Goal: Task Accomplishment & Management: Manage account settings

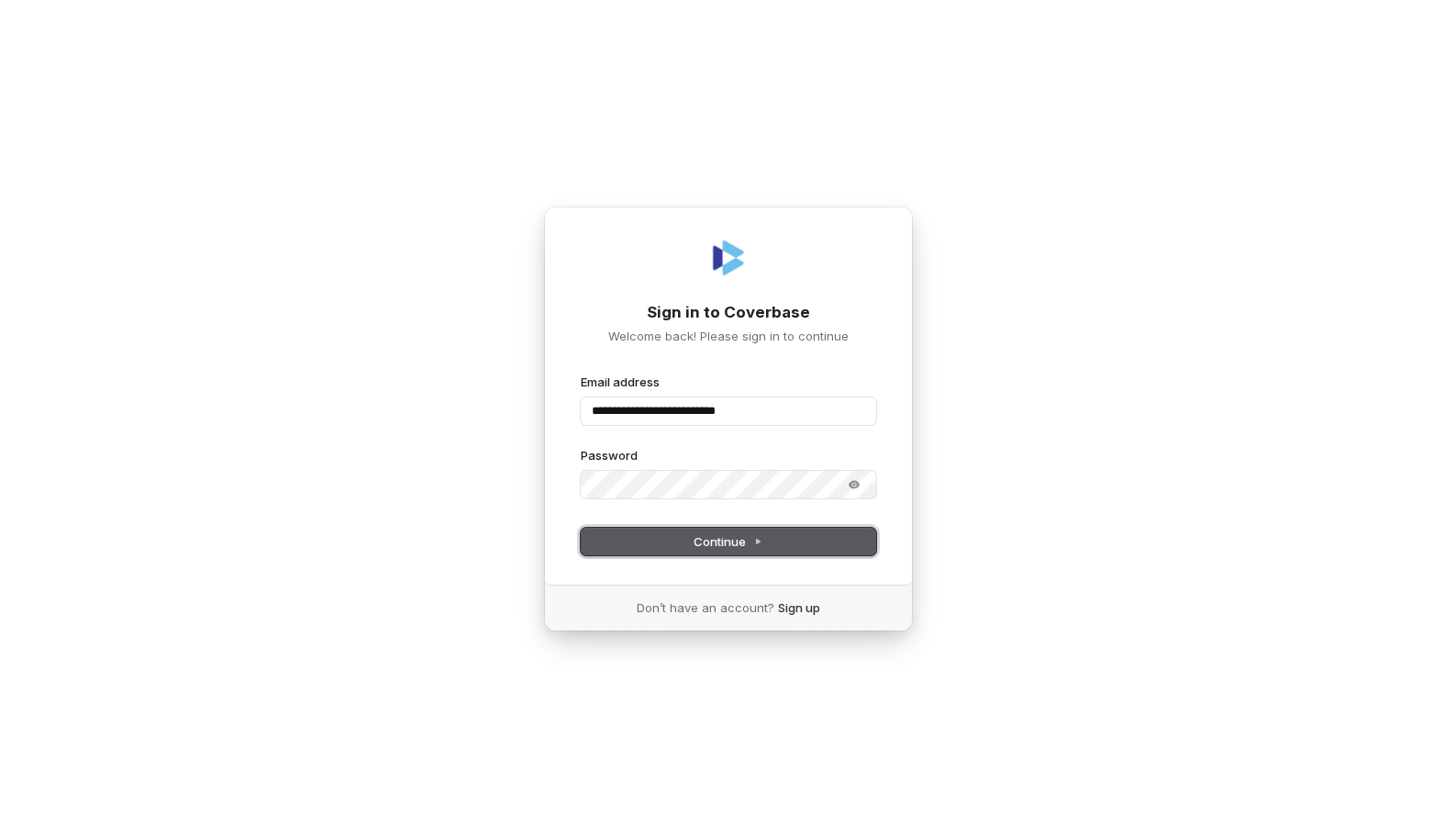
click at [685, 538] on button "Continue" at bounding box center [728, 541] width 296 height 28
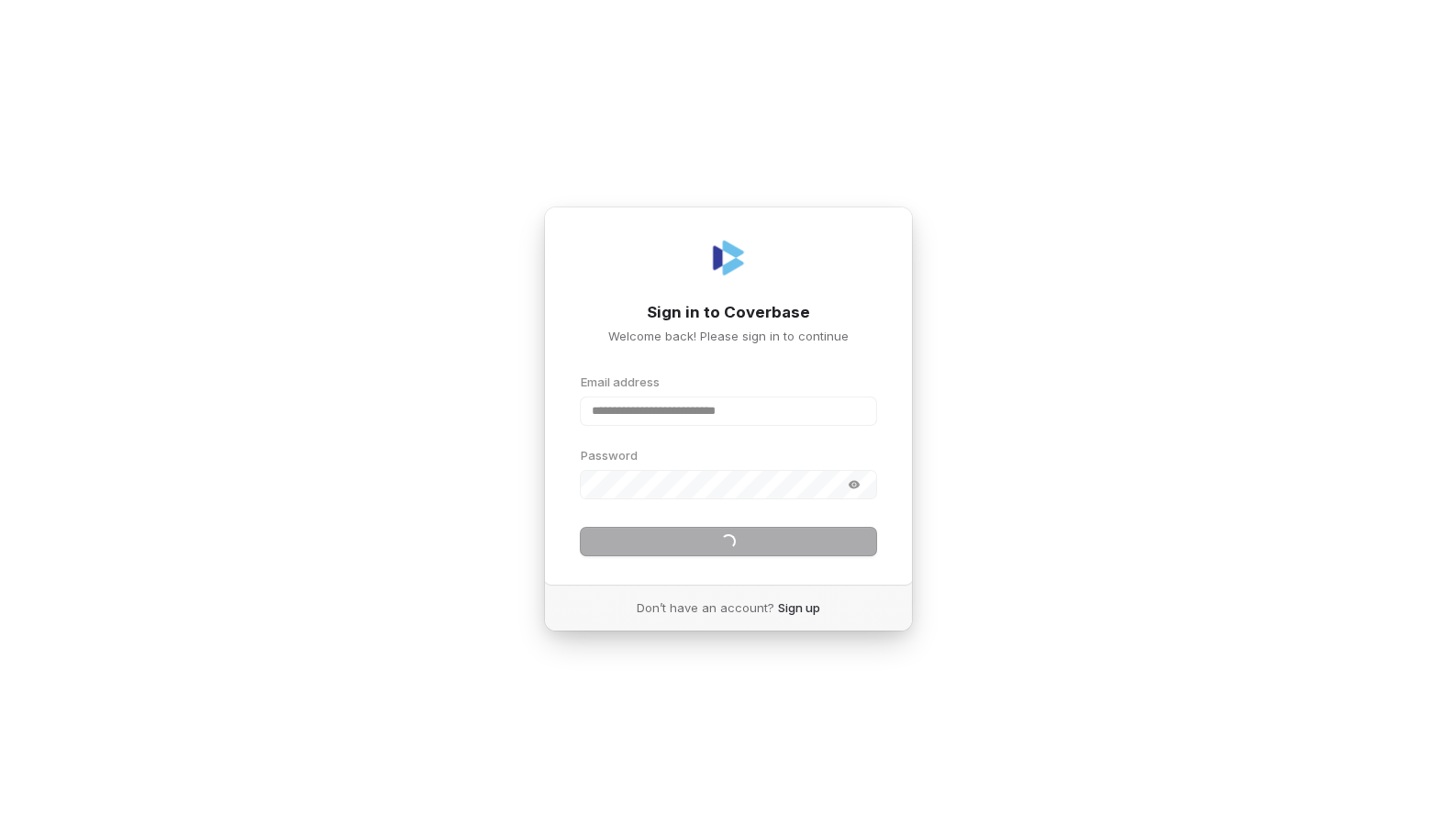
type input "**********"
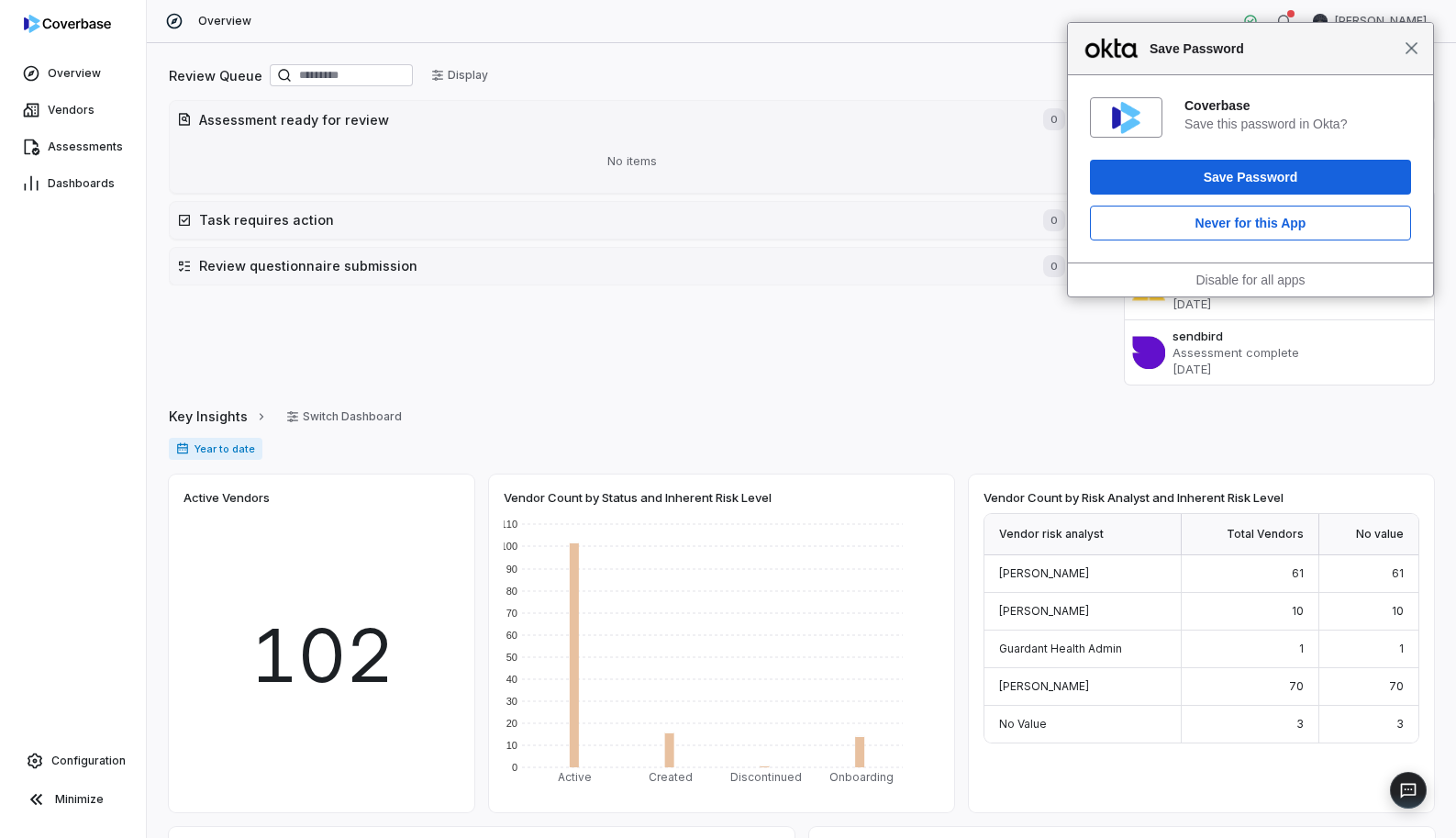
click at [1417, 53] on span "Close" at bounding box center [1411, 48] width 13 height 13
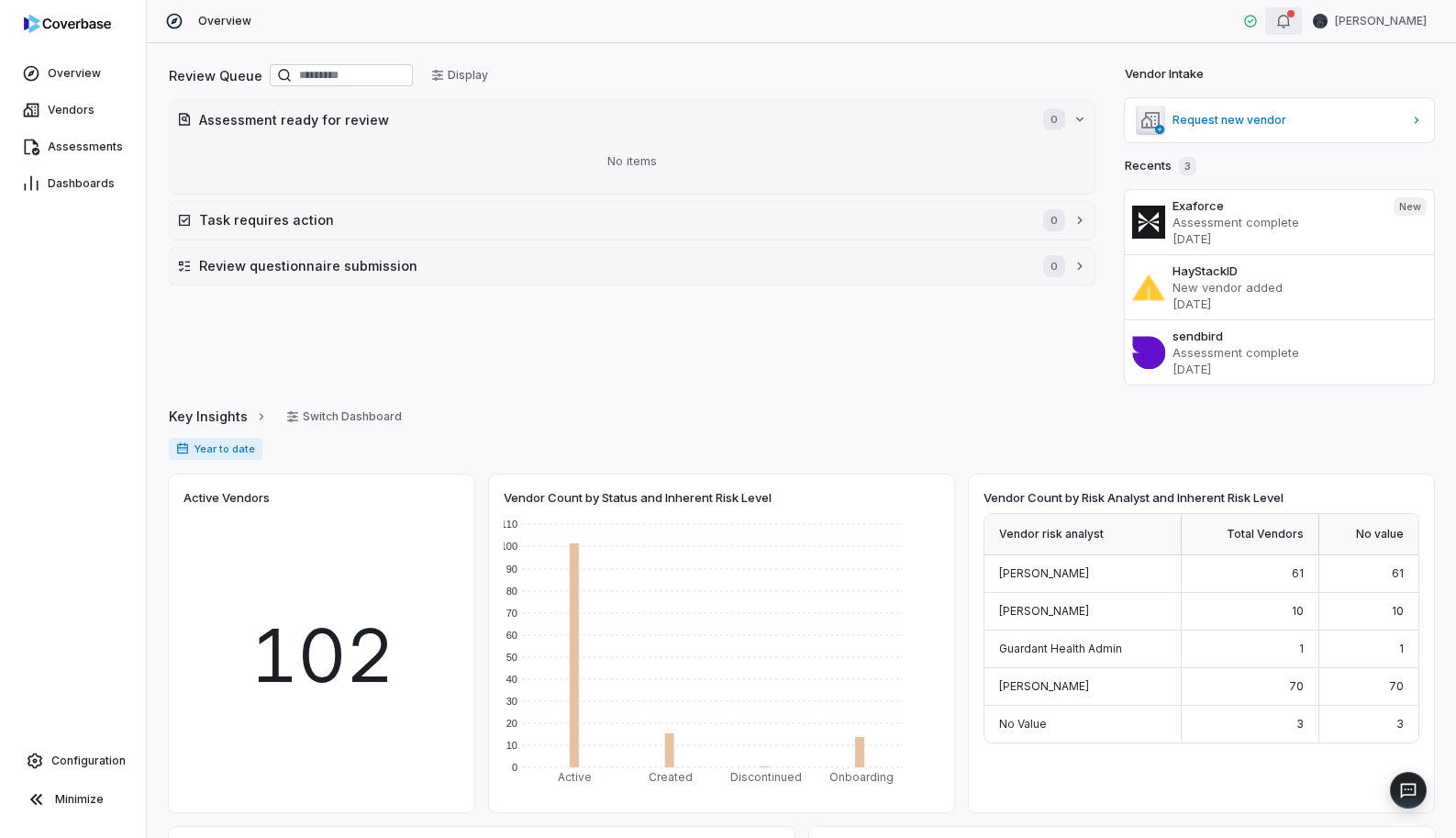
click at [1290, 22] on icon "button" at bounding box center [1283, 20] width 14 height 14
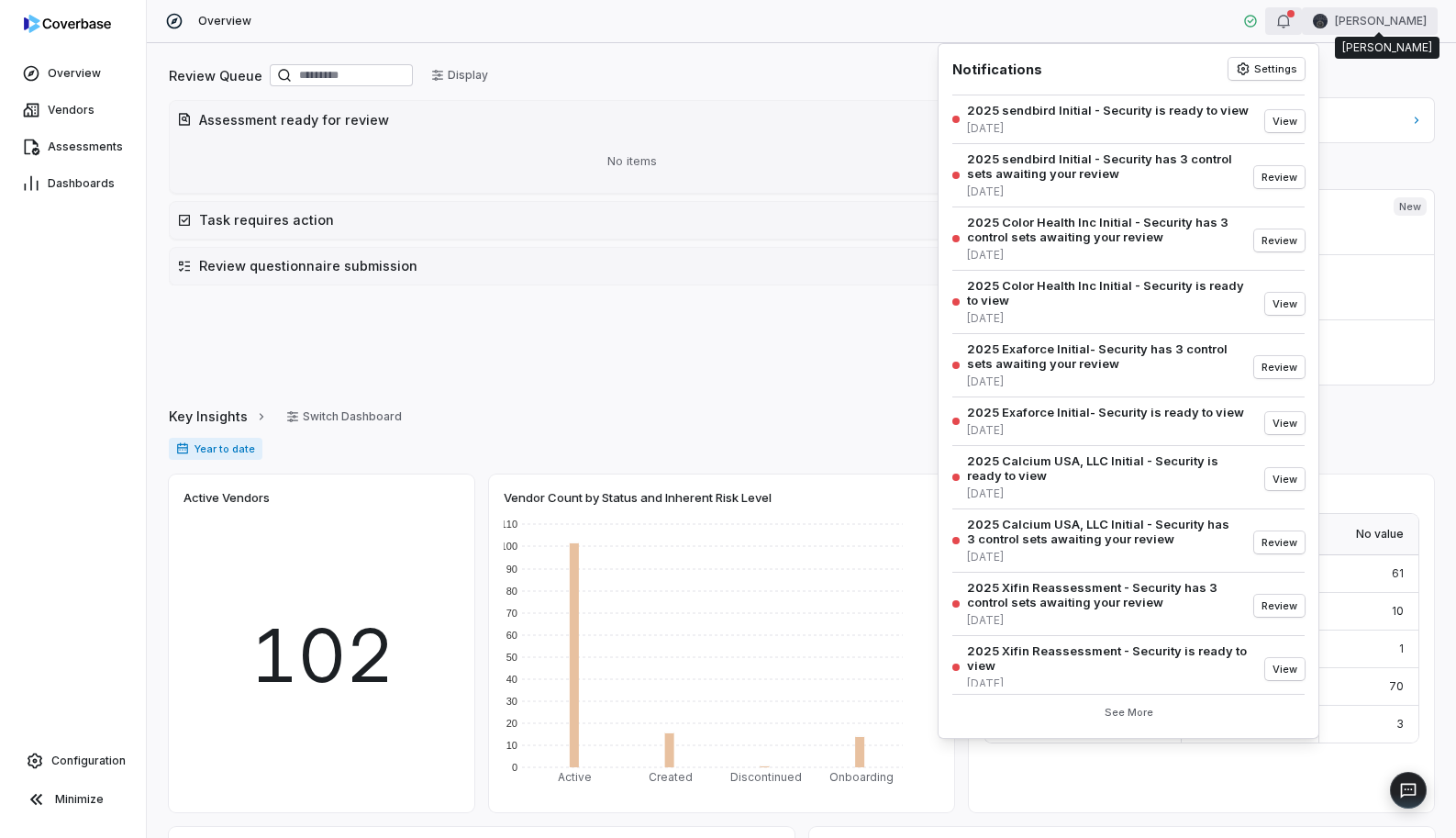
click at [1379, 16] on html "Overview Vendors Assessments Dashboards Configuration Minimize Overview [PERSON…" at bounding box center [728, 419] width 1456 height 838
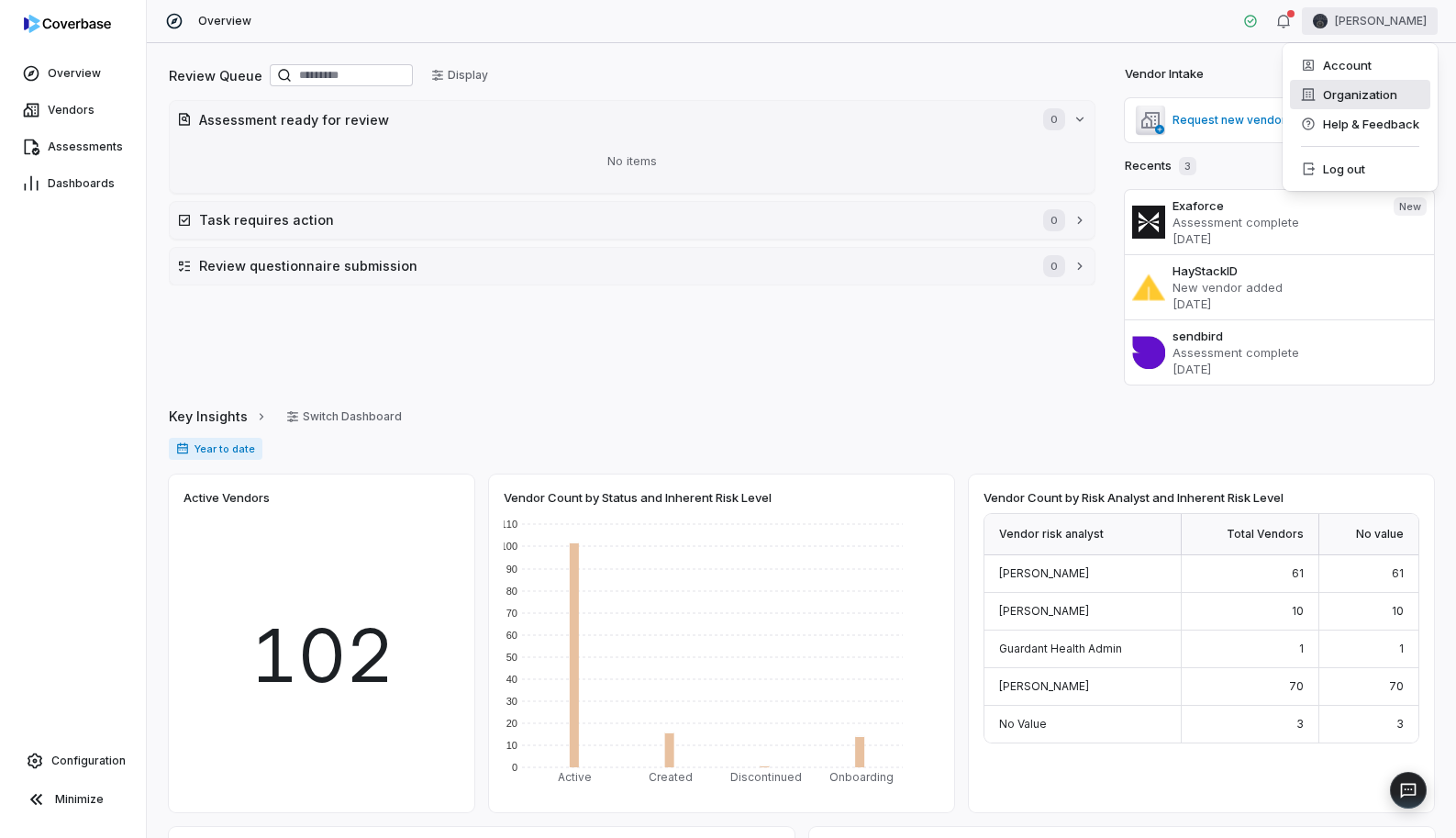
click at [1368, 92] on div "Organization" at bounding box center [1360, 94] width 141 height 29
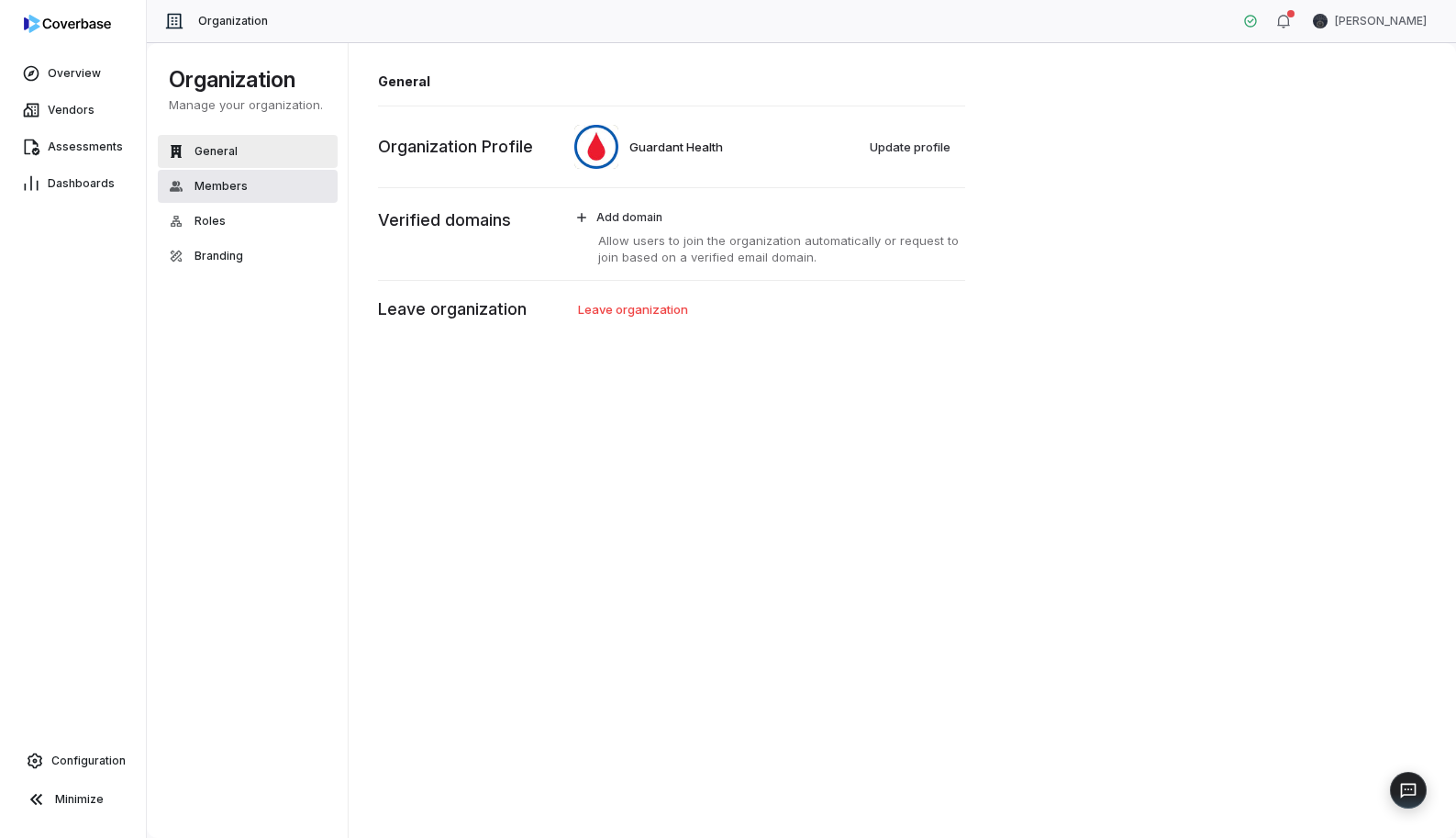
click at [223, 188] on span "Members" at bounding box center [221, 186] width 53 height 14
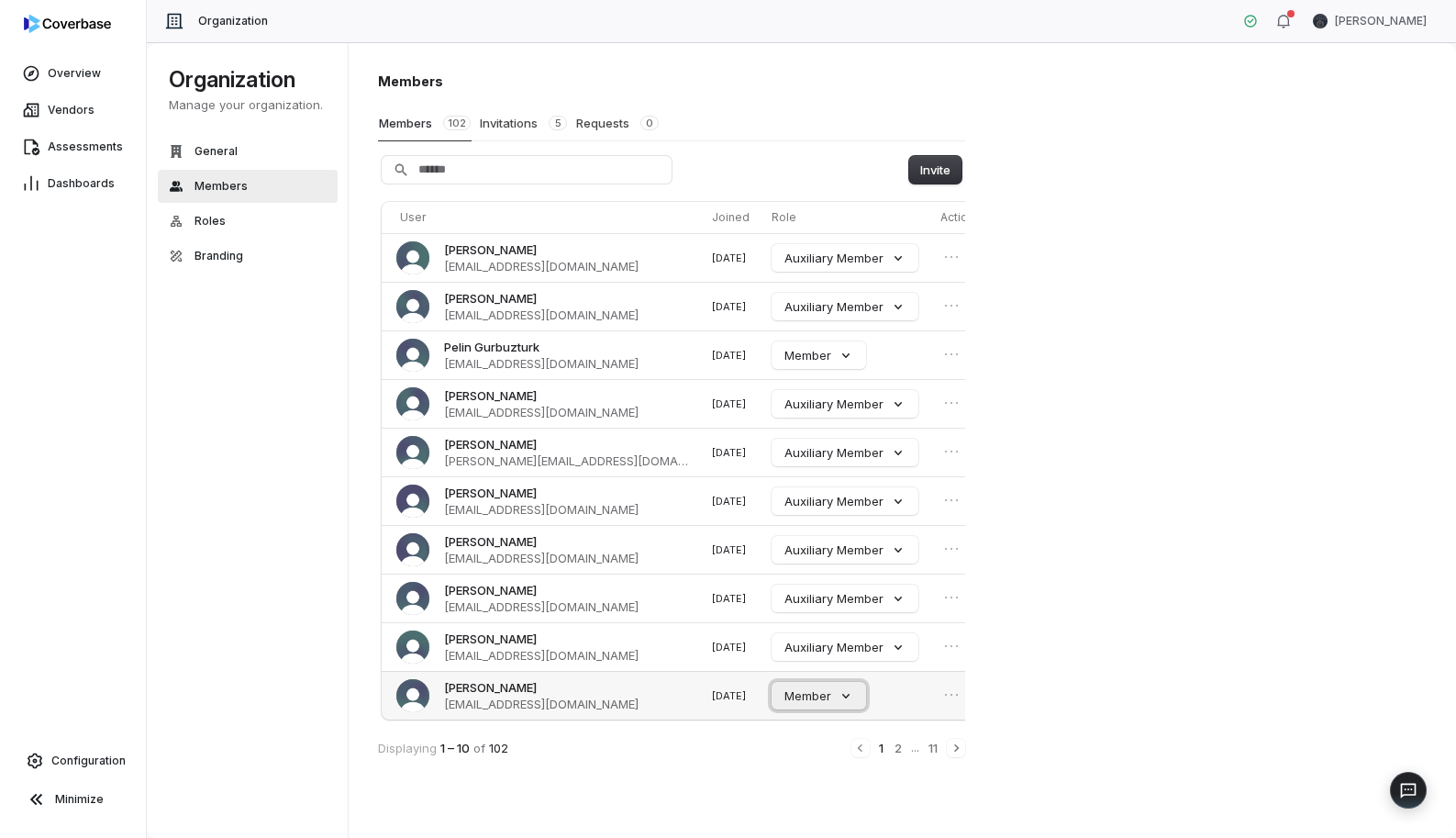
click at [812, 698] on button "Member" at bounding box center [819, 695] width 94 height 28
click at [787, 627] on p "Admin" at bounding box center [769, 627] width 36 height 16
